Goal: Task Accomplishment & Management: Manage account settings

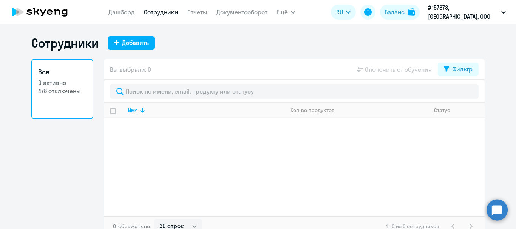
select select "30"
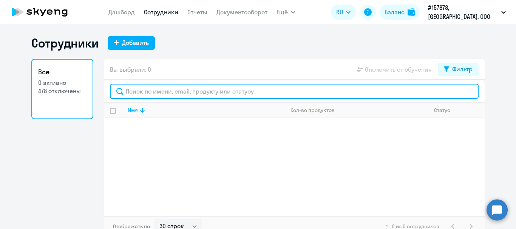
click at [226, 93] on input "text" at bounding box center [294, 91] width 369 height 15
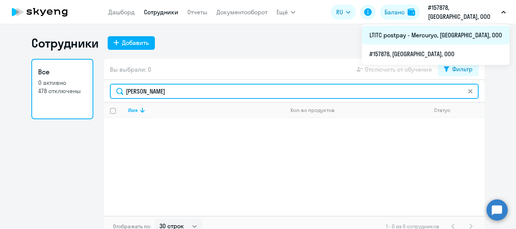
type input "[PERSON_NAME]"
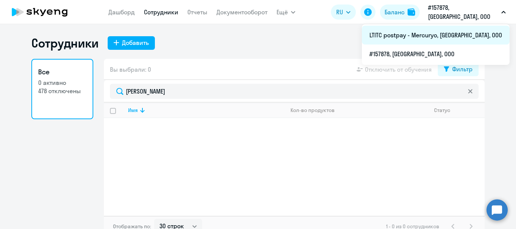
click at [451, 40] on li "LTITC postpay - Mercuryo, [GEOGRAPHIC_DATA], ООО" at bounding box center [436, 35] width 148 height 19
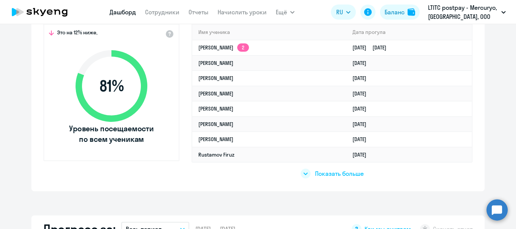
scroll to position [263, 0]
select select "30"
click at [169, 13] on link "Сотрудники" at bounding box center [162, 12] width 34 height 8
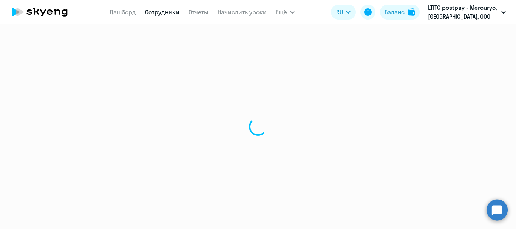
select select "30"
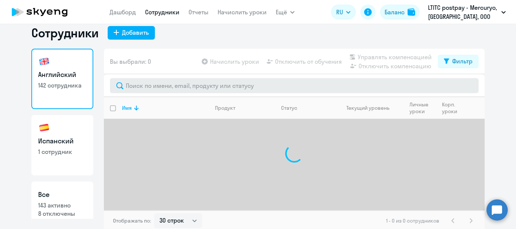
scroll to position [11, 0]
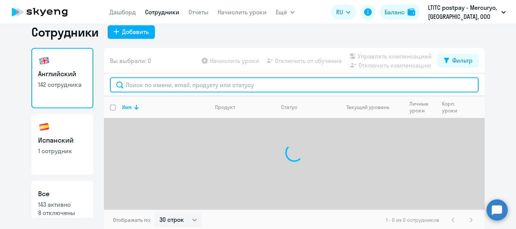
click at [215, 87] on input "text" at bounding box center [294, 84] width 369 height 15
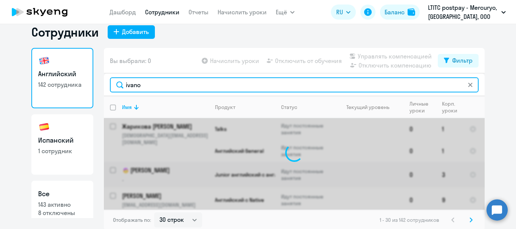
type input "ivano"
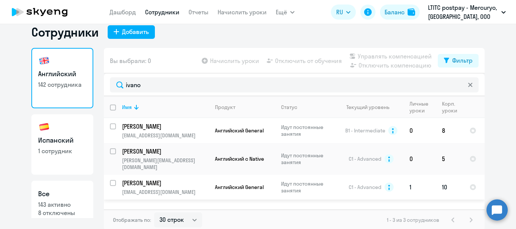
click at [160, 191] on td "[PERSON_NAME] [PERSON_NAME][EMAIL_ADDRESS][DOMAIN_NAME]" at bounding box center [162, 187] width 93 height 25
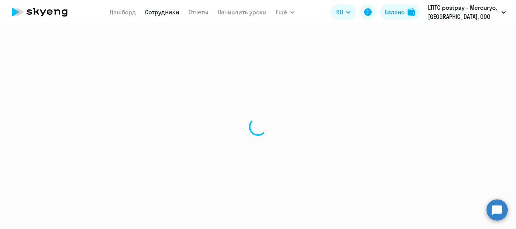
select select "english"
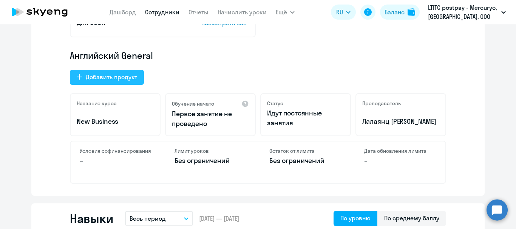
scroll to position [230, 0]
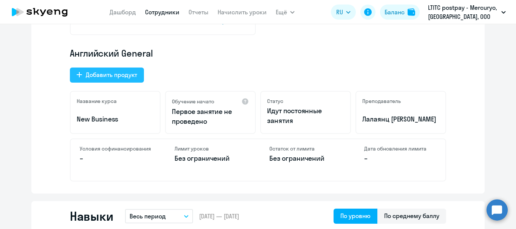
click at [87, 70] on button "Добавить продукт" at bounding box center [107, 75] width 74 height 15
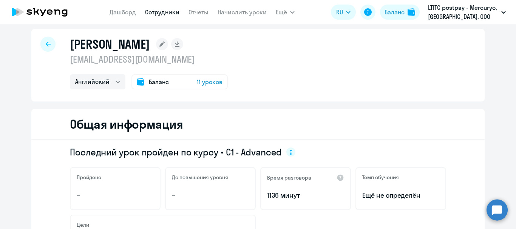
select select "english_adult_native_speaker"
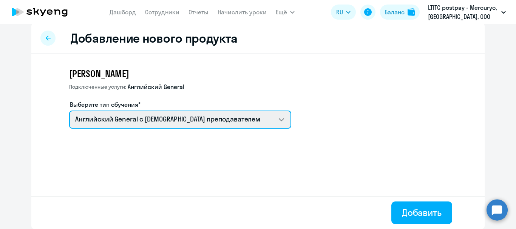
click at [192, 124] on select "Английский General с [DEMOGRAPHIC_DATA] преподавателем Премиум [DEMOGRAPHIC_DAT…" at bounding box center [180, 120] width 222 height 18
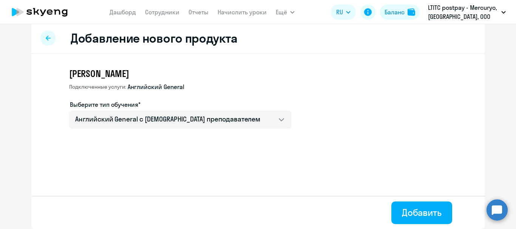
click at [46, 40] on icon at bounding box center [48, 38] width 5 height 5
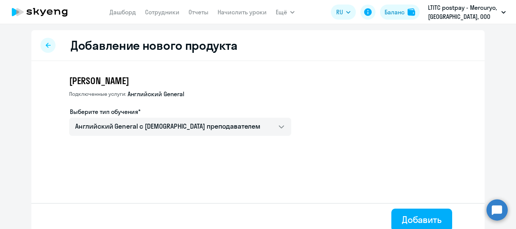
select select "english"
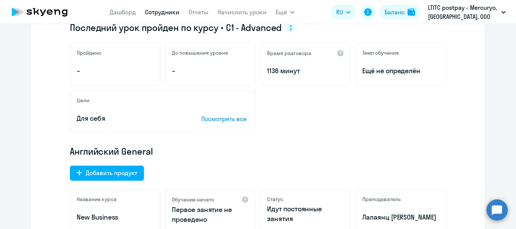
scroll to position [132, 0]
click at [98, 171] on div "Добавить продукт" at bounding box center [111, 172] width 51 height 9
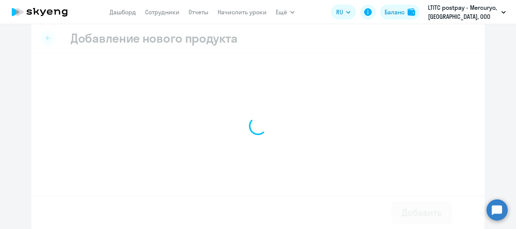
scroll to position [7, 0]
select select "english_adult_native_speaker"
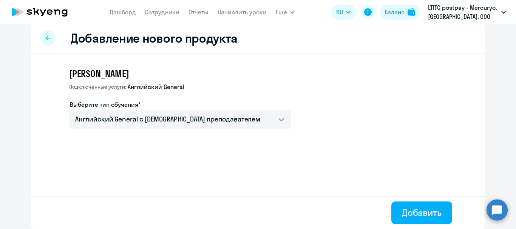
drag, startPoint x: 98, startPoint y: 171, endPoint x: 182, endPoint y: 134, distance: 92.3
click at [182, 134] on div "[PERSON_NAME] услуги: Английский General Выберите тип обучения* Английский Gene…" at bounding box center [258, 118] width 454 height 129
click at [409, 208] on div "Добавить" at bounding box center [422, 213] width 40 height 12
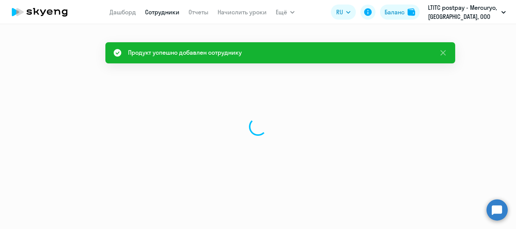
select select "english"
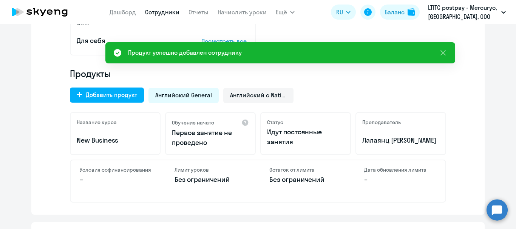
scroll to position [209, 0]
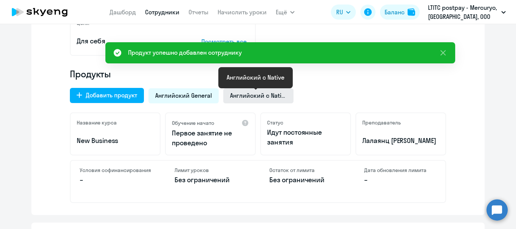
click at [248, 93] on span "Английский с Native" at bounding box center [258, 95] width 57 height 8
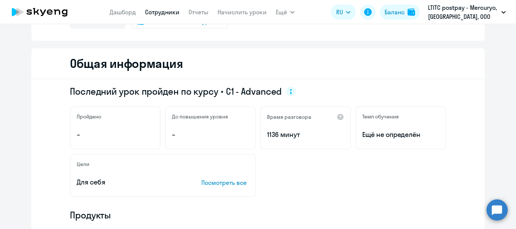
scroll to position [0, 0]
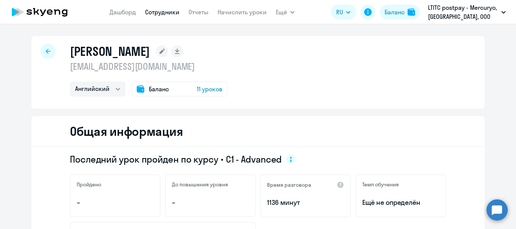
click at [46, 51] on icon at bounding box center [48, 51] width 5 height 5
select select "30"
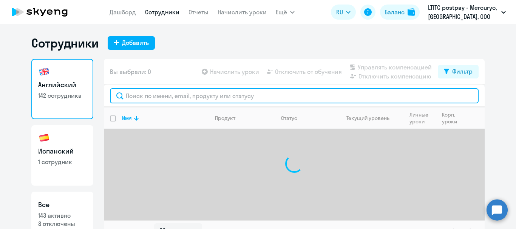
click at [217, 99] on input "text" at bounding box center [294, 95] width 369 height 15
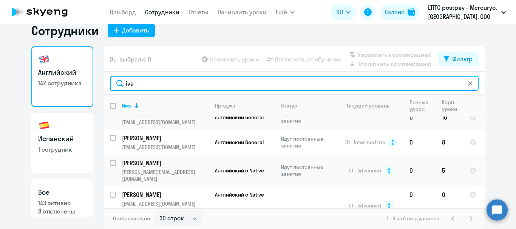
scroll to position [120, 0]
type input "iva"
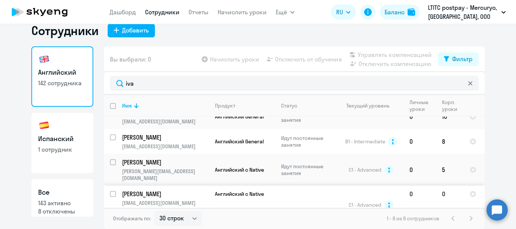
click at [110, 191] on input "select row 11548740" at bounding box center [117, 198] width 15 height 15
checkbox input "true"
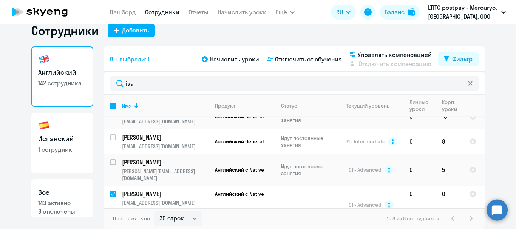
click at [312, 54] on div "Начислить уроки Отключить от обучения Управлять компенсацией Отключить компенса…" at bounding box center [319, 59] width 238 height 18
click at [311, 61] on span "Отключить от обучения" at bounding box center [308, 59] width 67 height 9
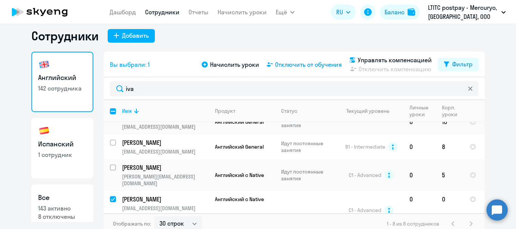
select select "all"
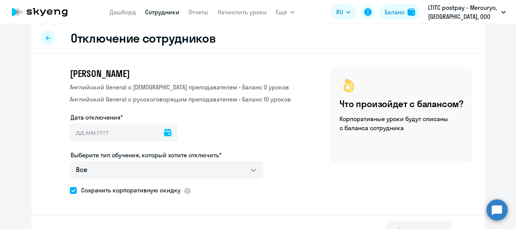
click at [164, 132] on icon at bounding box center [168, 133] width 8 height 8
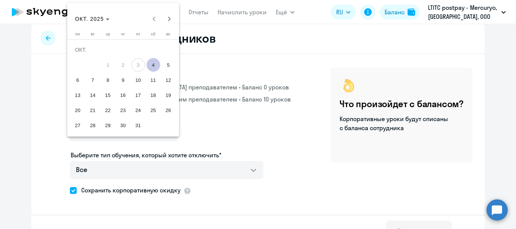
click at [79, 81] on span "6" at bounding box center [78, 80] width 14 height 14
type input "[DATE]"
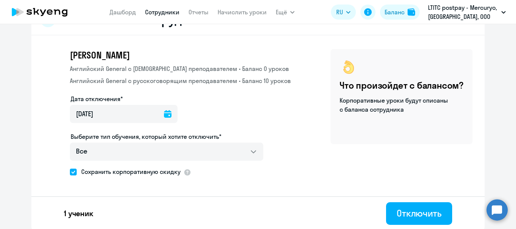
scroll to position [26, 0]
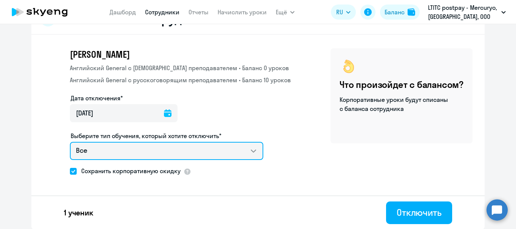
click at [203, 155] on select "Все Английский General с [DEMOGRAPHIC_DATA] преподавателем Английский General с…" at bounding box center [167, 151] width 194 height 18
select select "english_adult_not_native_speaker"
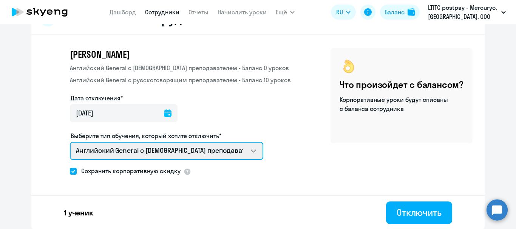
click at [70, 142] on select "Все Английский General с [DEMOGRAPHIC_DATA] преподавателем Английский General с…" at bounding box center [167, 151] width 194 height 18
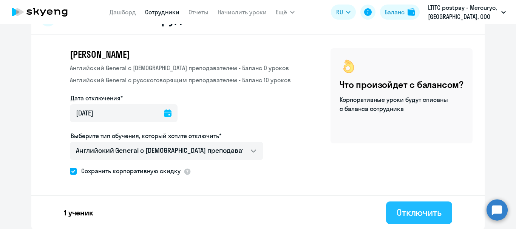
click at [426, 211] on div "Отключить" at bounding box center [419, 213] width 45 height 12
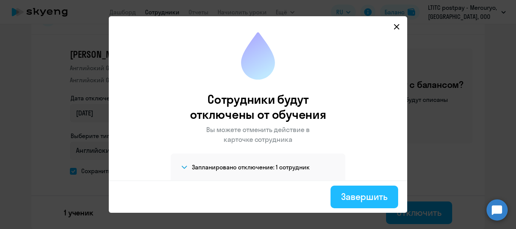
click at [387, 199] on div "Завершить" at bounding box center [364, 197] width 46 height 12
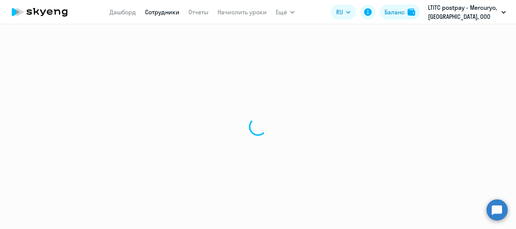
select select "30"
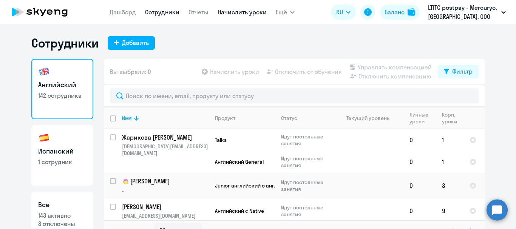
click at [245, 10] on link "Начислить уроки" at bounding box center [242, 12] width 49 height 8
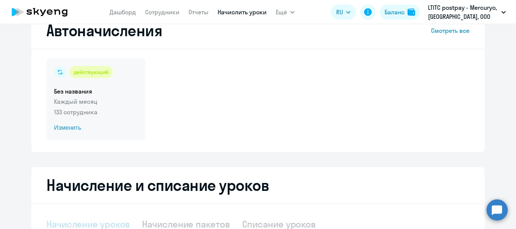
select select "10"
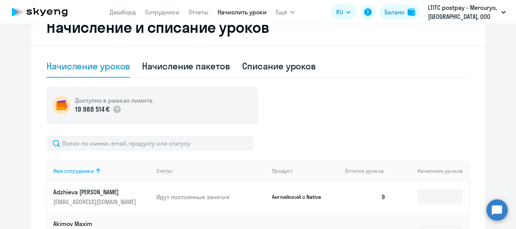
scroll to position [191, 0]
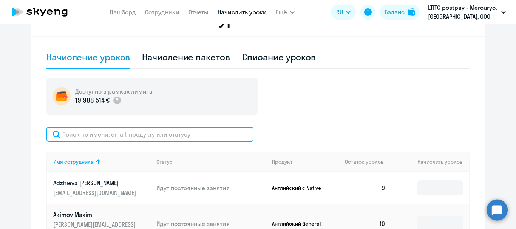
click at [142, 134] on input "text" at bounding box center [149, 134] width 207 height 15
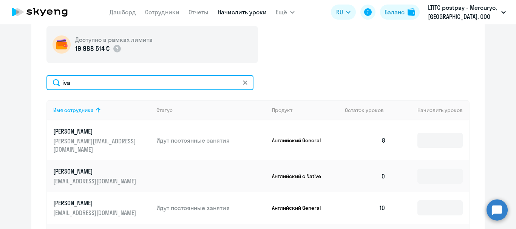
scroll to position [266, 0]
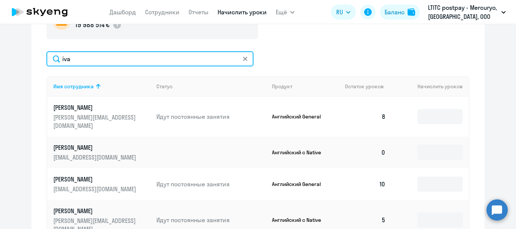
type input "iva"
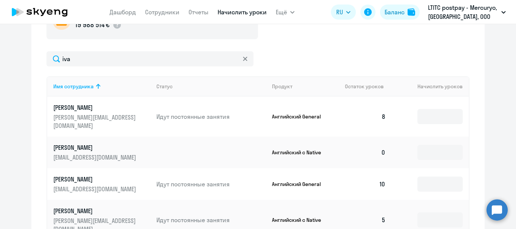
click at [437, 137] on td at bounding box center [430, 153] width 77 height 32
click at [437, 146] on input at bounding box center [440, 152] width 45 height 15
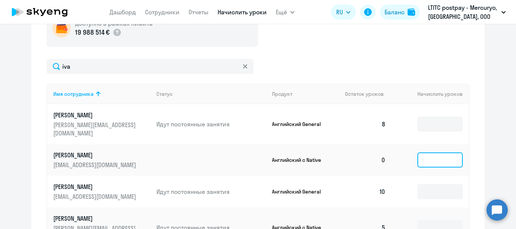
scroll to position [262, 0]
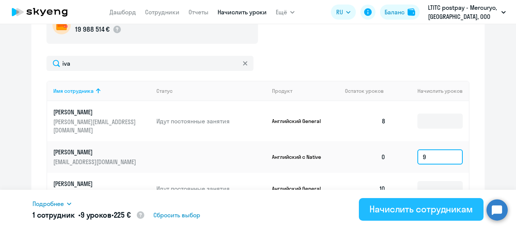
type input "9"
click at [409, 210] on div "Начислить сотрудникам" at bounding box center [422, 209] width 104 height 12
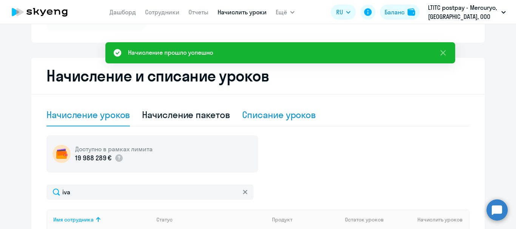
scroll to position [132, 0]
click at [287, 114] on div "Списание уроков" at bounding box center [279, 115] width 74 height 12
select select "10"
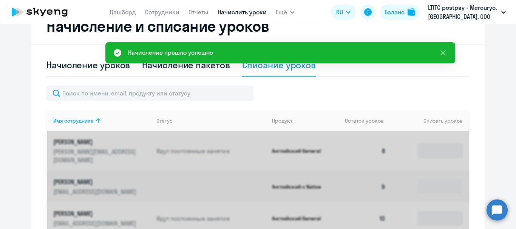
scroll to position [209, 0]
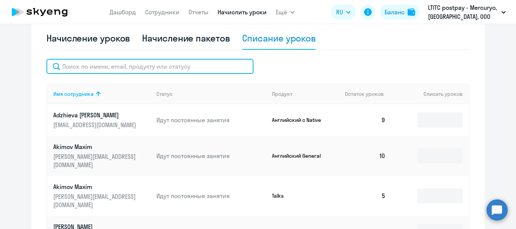
click at [136, 67] on input "text" at bounding box center [149, 66] width 207 height 15
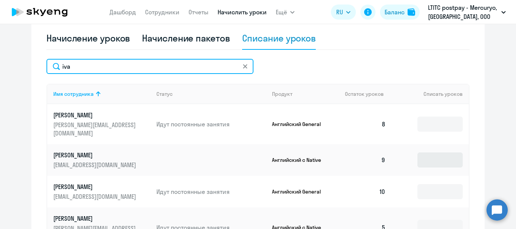
type input "iva"
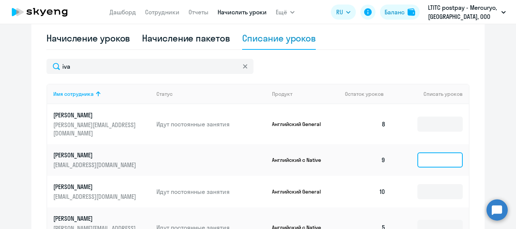
click at [437, 153] on input at bounding box center [440, 160] width 45 height 15
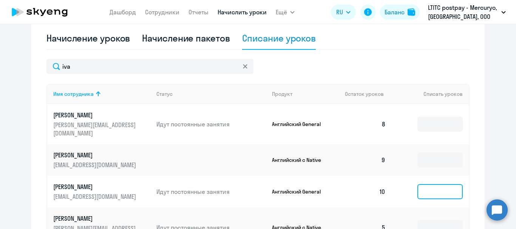
click at [440, 184] on input at bounding box center [440, 191] width 45 height 15
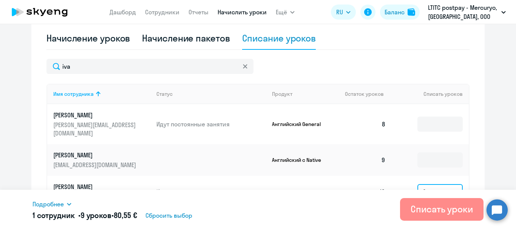
type input "9"
click at [435, 204] on div "Списать уроки" at bounding box center [442, 209] width 62 height 12
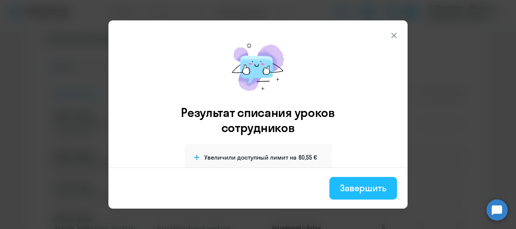
click at [360, 189] on div "Завершить" at bounding box center [363, 188] width 46 height 12
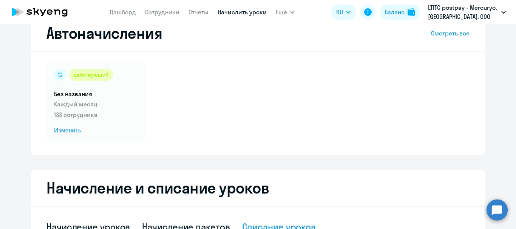
scroll to position [0, 0]
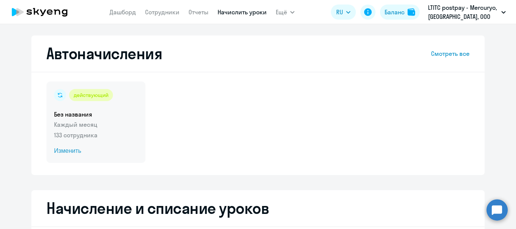
click at [63, 147] on span "Изменить" at bounding box center [96, 151] width 84 height 9
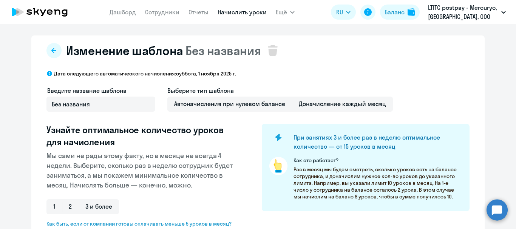
select select "10"
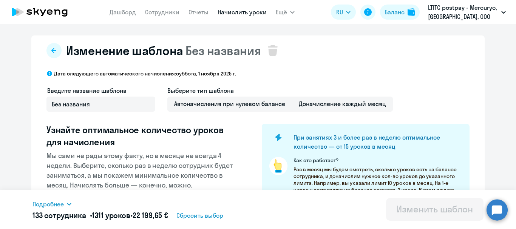
scroll to position [186, 0]
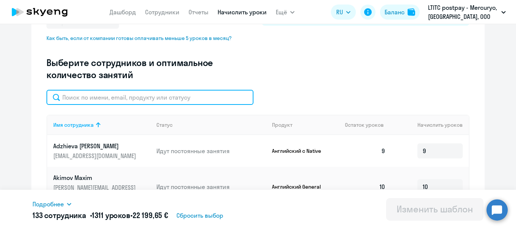
click at [120, 103] on input "text" at bounding box center [149, 97] width 207 height 15
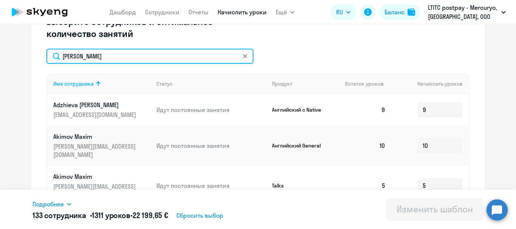
scroll to position [238, 0]
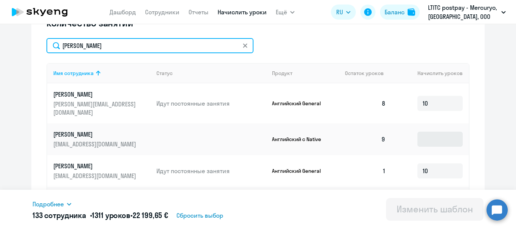
type input "[PERSON_NAME]"
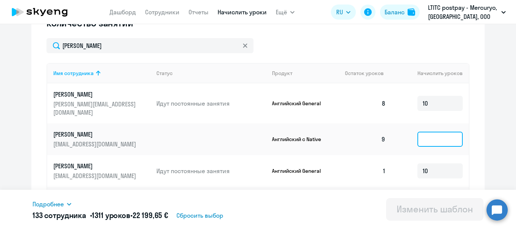
click at [446, 134] on input at bounding box center [440, 139] width 45 height 15
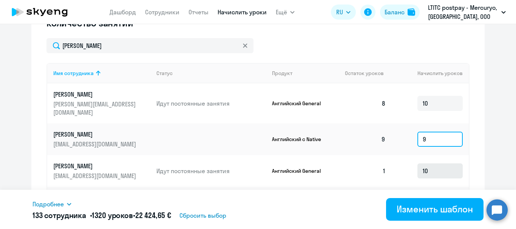
type input "9"
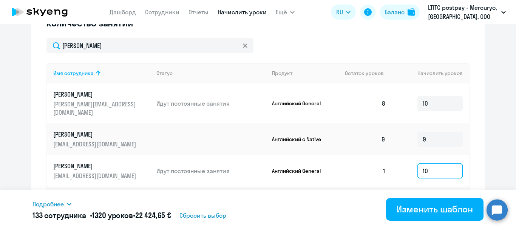
click at [434, 164] on input "10" at bounding box center [440, 171] width 45 height 15
type input "1"
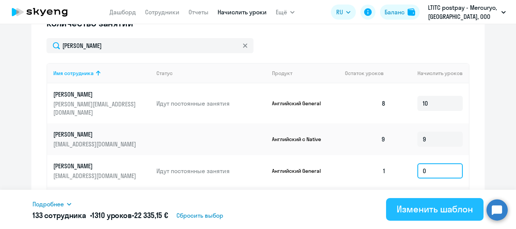
type input "0"
click at [437, 209] on div "Изменить шаблон" at bounding box center [435, 209] width 76 height 12
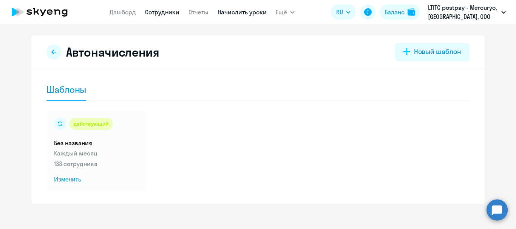
click at [152, 10] on link "Сотрудники" at bounding box center [162, 12] width 34 height 8
select select "30"
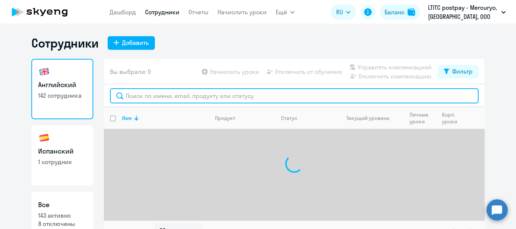
click at [192, 97] on input "text" at bounding box center [294, 95] width 369 height 15
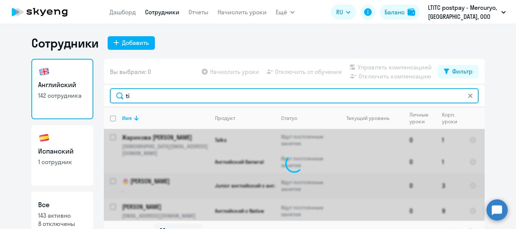
type input "[PERSON_NAME]"
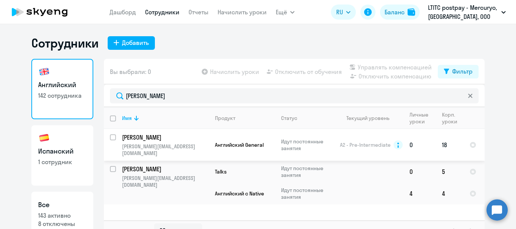
click at [133, 141] on p "[PERSON_NAME]" at bounding box center [164, 137] width 85 height 8
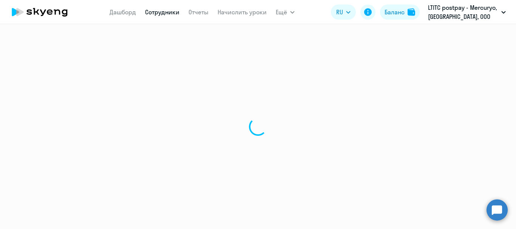
select select "english"
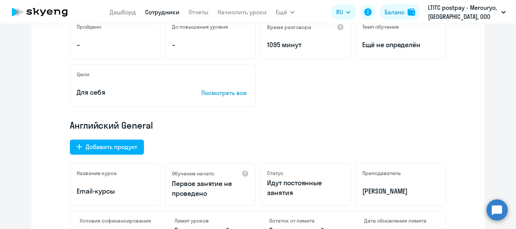
scroll to position [164, 0]
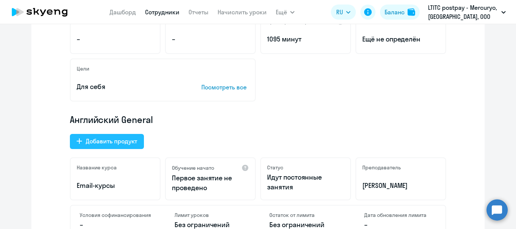
click at [133, 138] on div "Добавить продукт" at bounding box center [111, 141] width 51 height 9
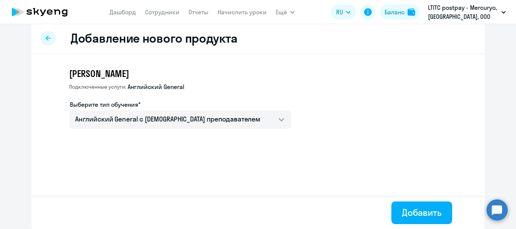
scroll to position [7, 0]
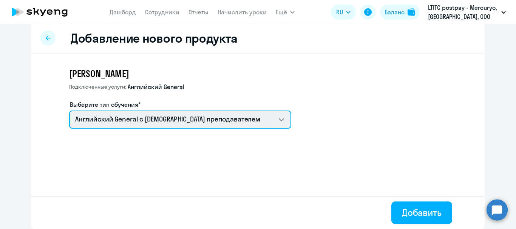
click at [133, 112] on select "Английский General с [DEMOGRAPHIC_DATA] преподавателем Премиум [DEMOGRAPHIC_DAT…" at bounding box center [180, 120] width 222 height 18
click at [69, 111] on select "Английский General с [DEMOGRAPHIC_DATA] преподавателем Премиум [DEMOGRAPHIC_DAT…" at bounding box center [180, 120] width 222 height 18
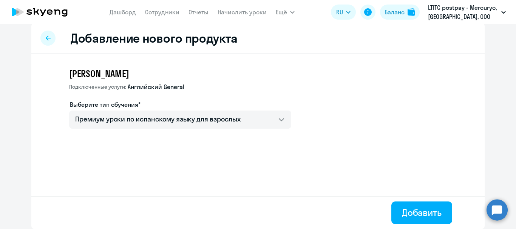
click at [130, 168] on div "[PERSON_NAME] услуги: Английский General Выберите тип обучения* Английский Gene…" at bounding box center [258, 118] width 454 height 129
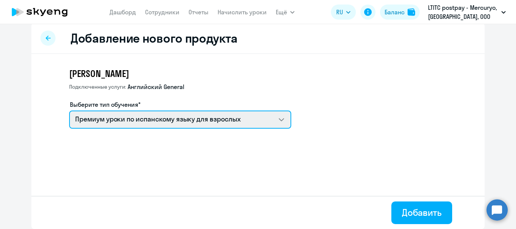
click at [139, 120] on select "Английский General с [DEMOGRAPHIC_DATA] преподавателем Премиум [DEMOGRAPHIC_DAT…" at bounding box center [180, 120] width 222 height 18
select select "english_adult_not_native_speaker_premium"
click at [69, 111] on select "Английский General с [DEMOGRAPHIC_DATA] преподавателем Премиум [DEMOGRAPHIC_DAT…" at bounding box center [180, 120] width 222 height 18
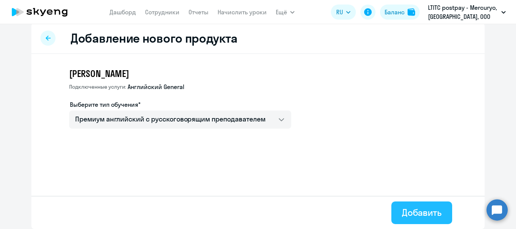
click at [411, 214] on div "Добавить" at bounding box center [422, 213] width 40 height 12
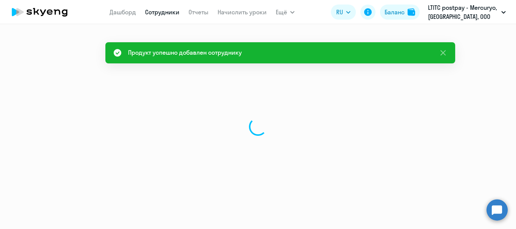
select select "english"
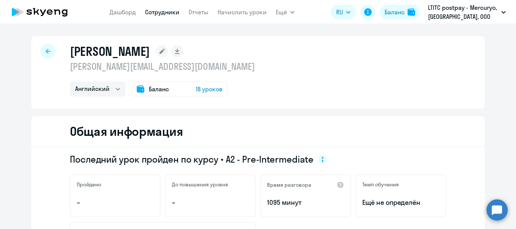
click at [46, 52] on icon at bounding box center [48, 51] width 5 height 5
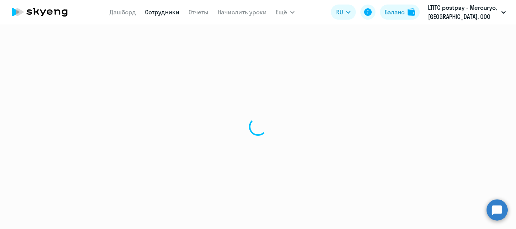
select select "30"
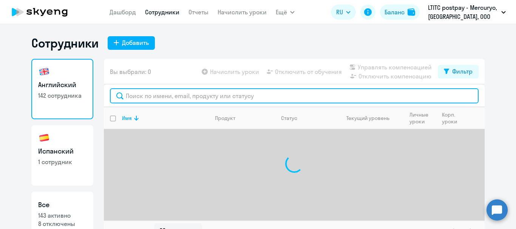
click at [186, 91] on input "text" at bounding box center [294, 95] width 369 height 15
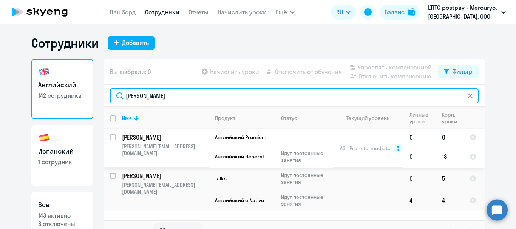
type input "[PERSON_NAME]"
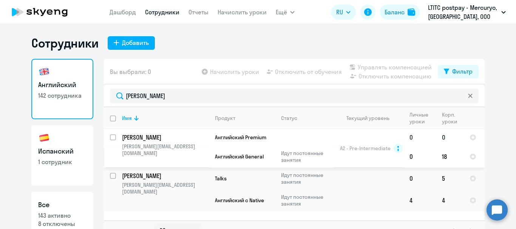
click at [110, 139] on input "select row 13363469" at bounding box center [117, 142] width 15 height 15
checkbox input "true"
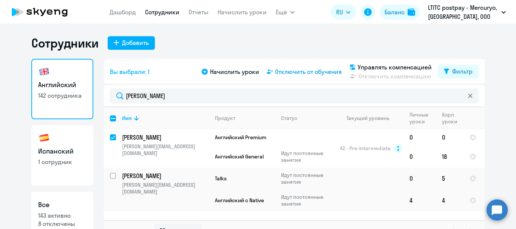
click at [305, 70] on span "Отключить от обучения" at bounding box center [308, 71] width 67 height 9
select select "all"
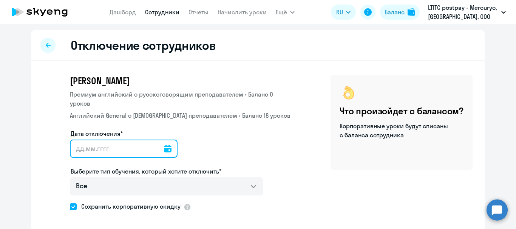
click at [115, 148] on input "Дата отключения*" at bounding box center [124, 149] width 108 height 18
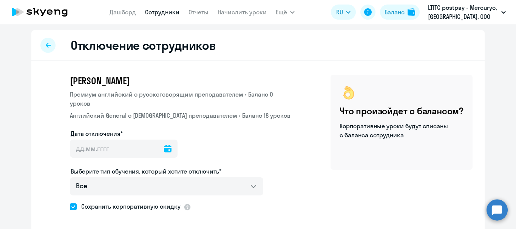
click at [164, 150] on icon at bounding box center [168, 149] width 8 height 8
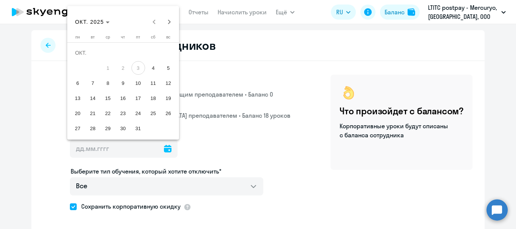
click at [73, 81] on span "6" at bounding box center [78, 83] width 14 height 14
type input "[DATE]"
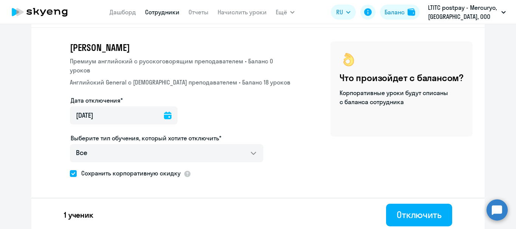
scroll to position [36, 0]
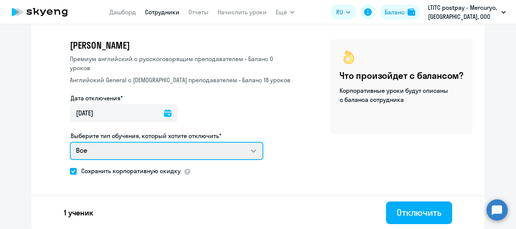
click at [129, 150] on select "Все Премиум английский с русскоговорящим преподавателем Английский General с [D…" at bounding box center [167, 151] width 194 height 18
select select "english_adult_not_native_speaker"
click at [70, 142] on select "Все Премиум английский с русскоговорящим преподавателем Английский General с [D…" at bounding box center [167, 151] width 194 height 18
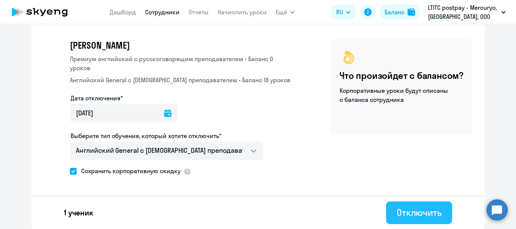
click at [419, 212] on div "Отключить" at bounding box center [419, 213] width 45 height 12
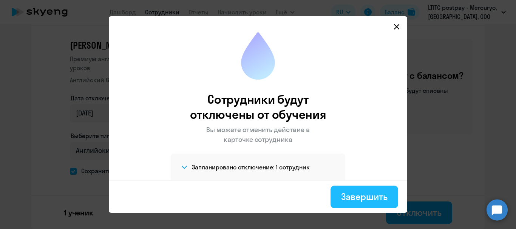
click at [362, 202] on div "Завершить" at bounding box center [364, 197] width 46 height 12
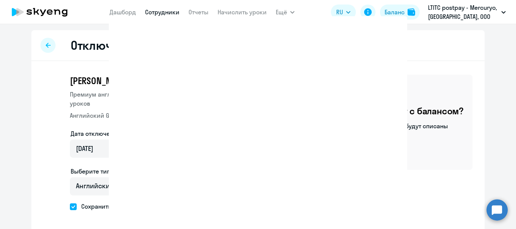
select select "30"
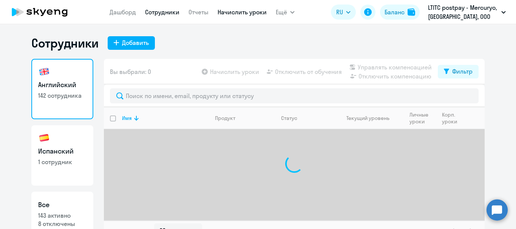
click at [247, 8] on link "Начислить уроки" at bounding box center [242, 12] width 49 height 8
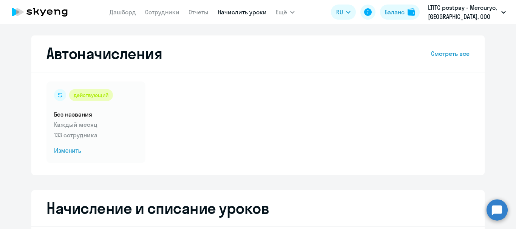
select select "10"
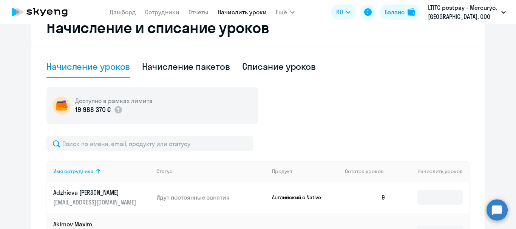
scroll to position [198, 0]
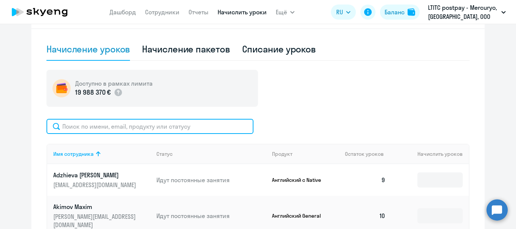
click at [161, 122] on input "text" at bounding box center [149, 126] width 207 height 15
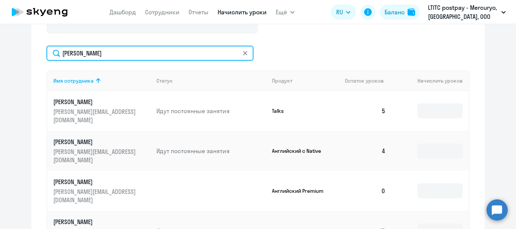
scroll to position [273, 0]
type input "[PERSON_NAME]"
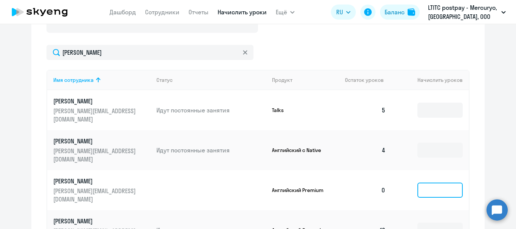
click at [425, 183] on input at bounding box center [440, 190] width 45 height 15
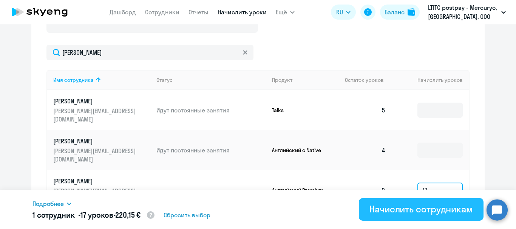
type input "17"
click at [422, 206] on div "Начислить сотрудникам" at bounding box center [422, 209] width 104 height 12
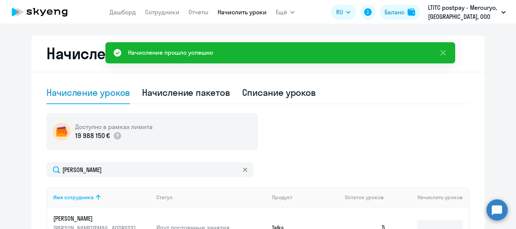
scroll to position [126, 0]
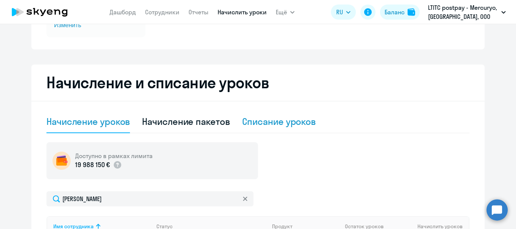
click at [285, 120] on div "Списание уроков" at bounding box center [279, 122] width 74 height 12
select select "10"
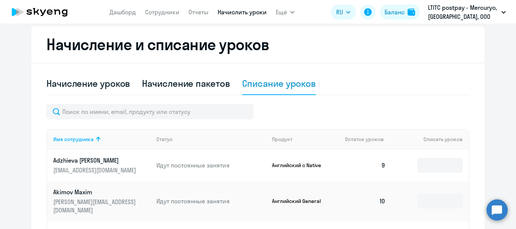
scroll to position [163, 0]
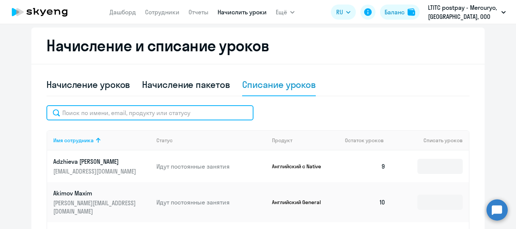
click at [172, 115] on input "text" at bounding box center [149, 112] width 207 height 15
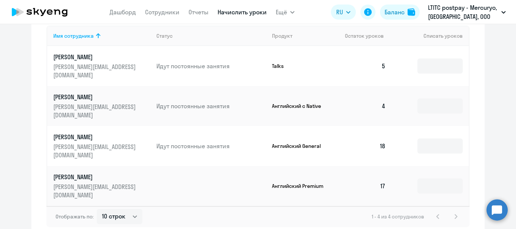
scroll to position [268, 0]
type input "[PERSON_NAME]"
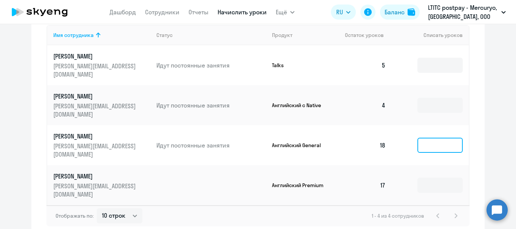
click at [443, 138] on input at bounding box center [440, 145] width 45 height 15
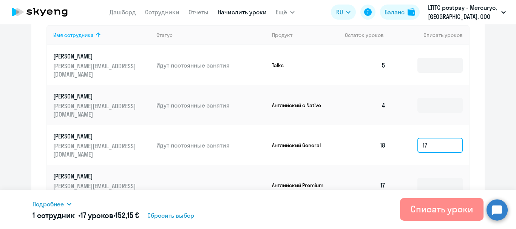
type input "17"
click at [453, 209] on div "Списать уроки" at bounding box center [442, 209] width 62 height 12
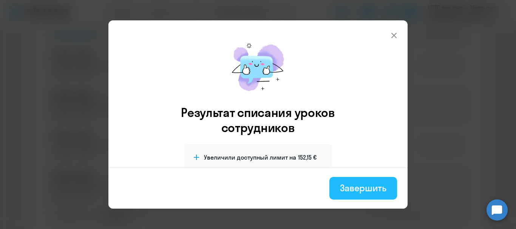
click at [356, 187] on div "Завершить" at bounding box center [363, 188] width 46 height 12
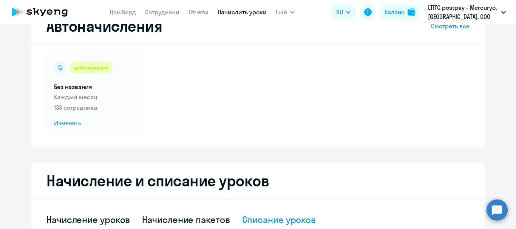
scroll to position [0, 0]
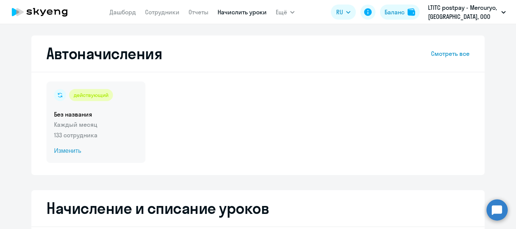
click at [61, 155] on span "Изменить" at bounding box center [96, 151] width 84 height 9
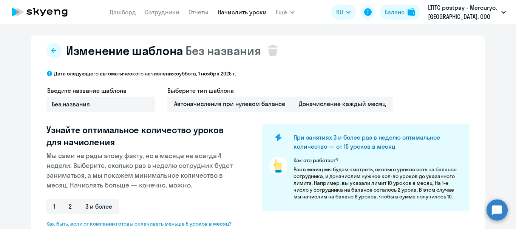
select select "10"
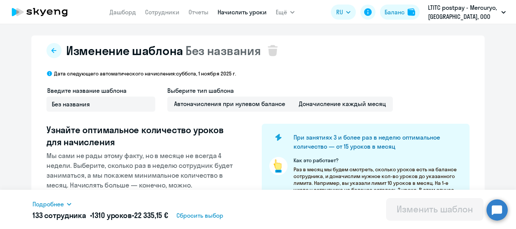
scroll to position [140, 0]
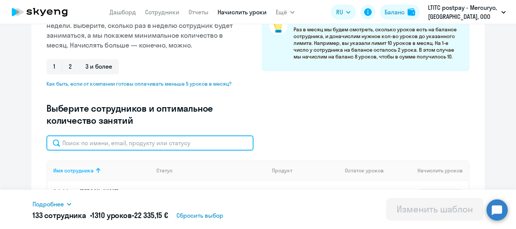
click at [147, 149] on input "text" at bounding box center [149, 143] width 207 height 15
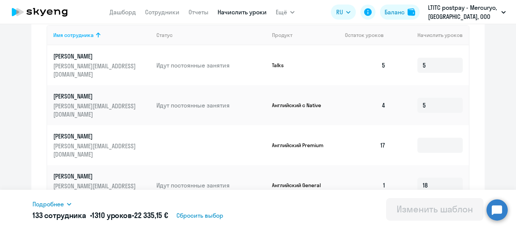
scroll to position [282, 0]
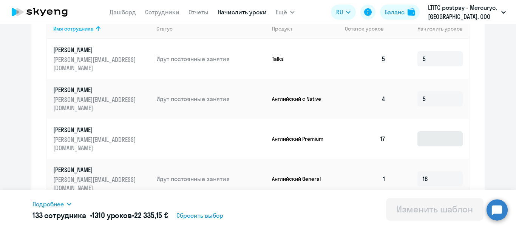
type input "[PERSON_NAME]"
click at [429, 132] on input at bounding box center [440, 139] width 45 height 15
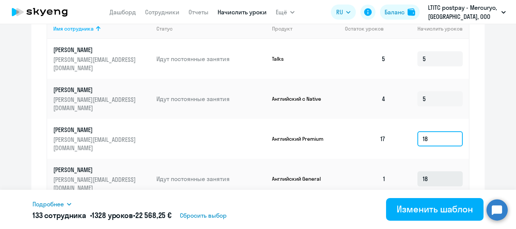
type input "18"
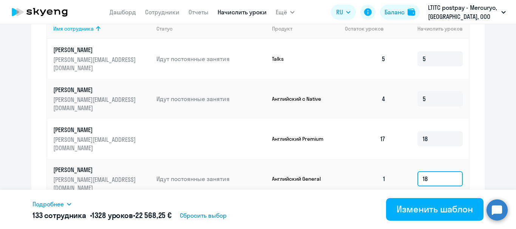
click at [430, 172] on input "18" at bounding box center [440, 179] width 45 height 15
type input "1"
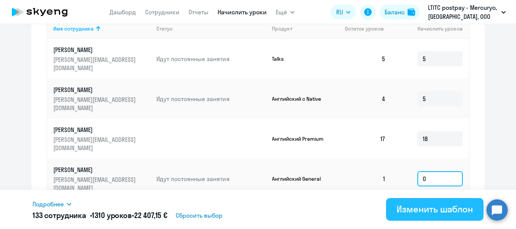
type input "0"
click at [419, 215] on div "Изменить шаблон" at bounding box center [435, 209] width 76 height 12
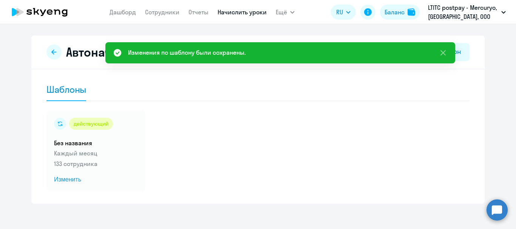
scroll to position [5, 0]
